Goal: Task Accomplishment & Management: Use online tool/utility

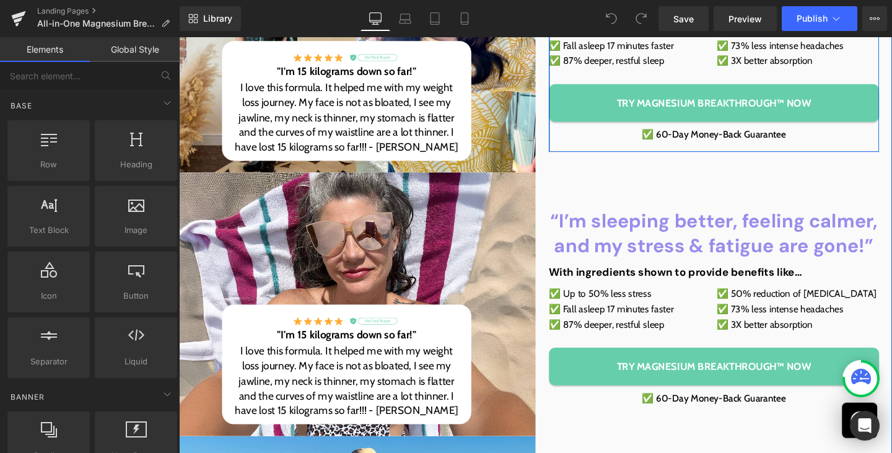
scroll to position [286, 0]
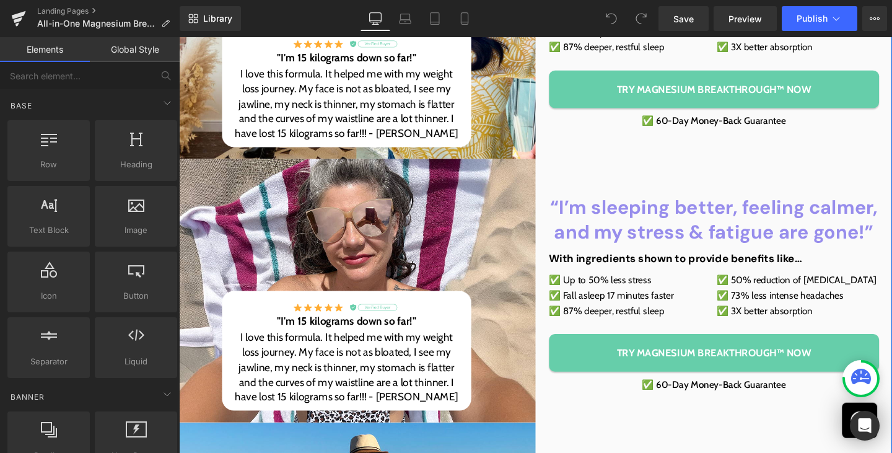
click at [575, 212] on b "“I’m sleeping better, feeling calmer, and my stress & fatigue are gone!”" at bounding box center [741, 229] width 344 height 52
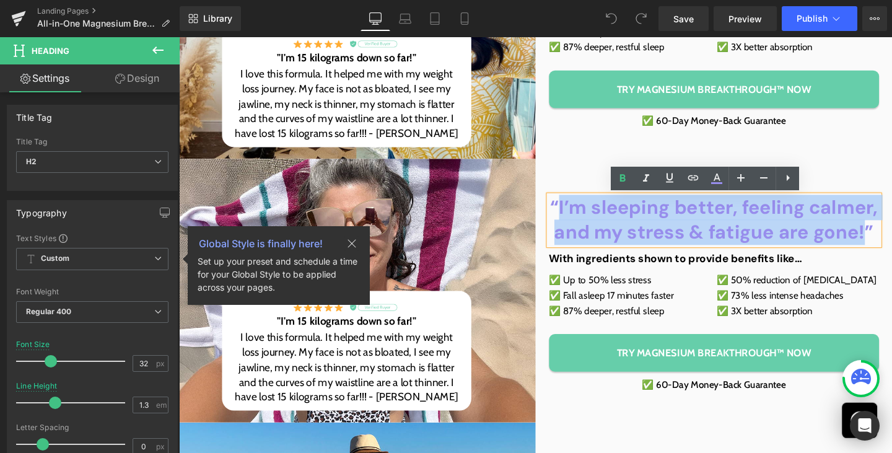
drag, startPoint x: 575, startPoint y: 212, endPoint x: 896, endPoint y: 239, distance: 322.6
click at [891, 239] on b "“I’m sleeping better, feeling calmer, and my stress & fatigue are gone!”" at bounding box center [741, 229] width 344 height 52
paste div
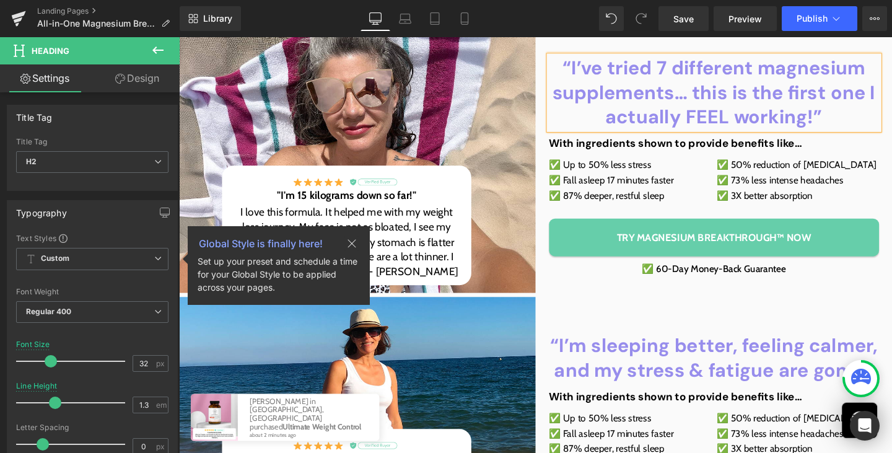
scroll to position [427, 0]
